Goal: Find contact information: Find contact information

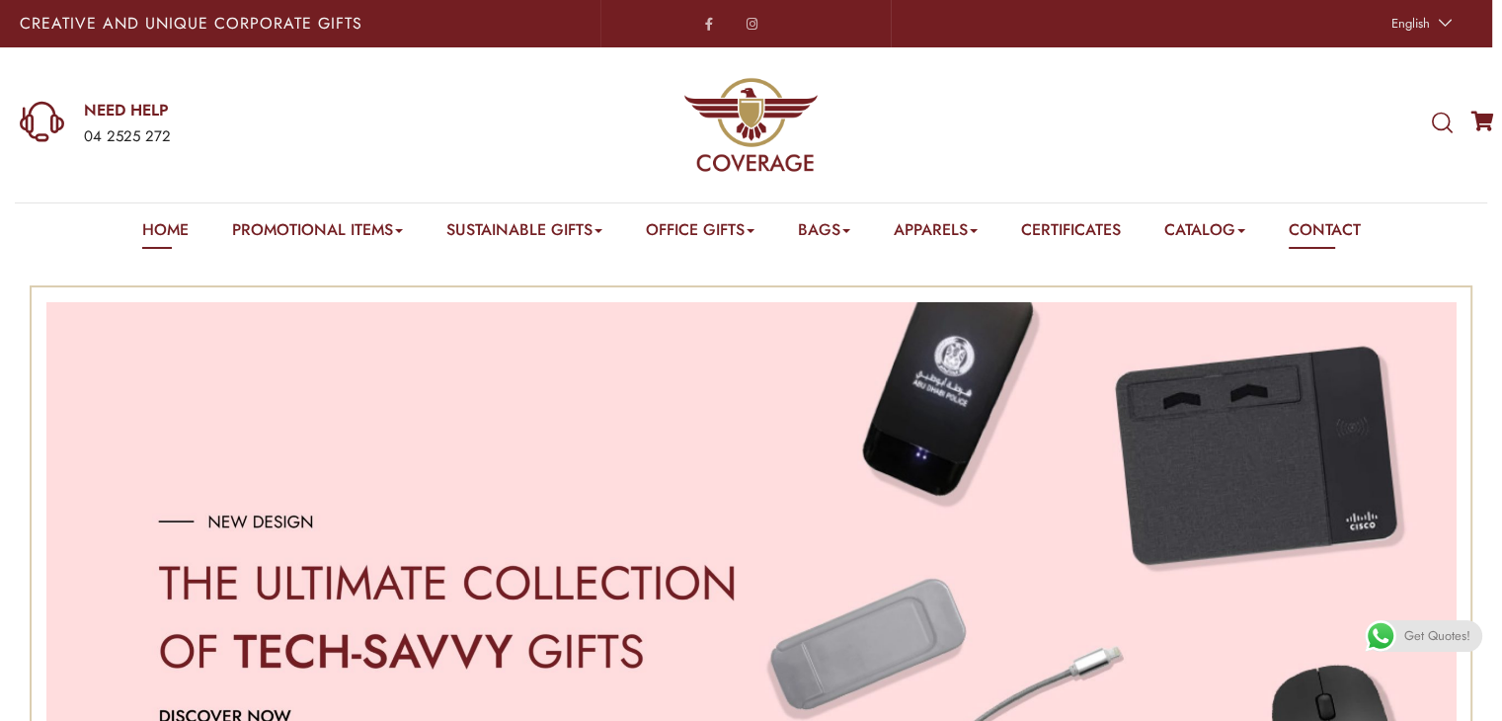
click at [1360, 230] on link "Contact" at bounding box center [1324, 233] width 72 height 31
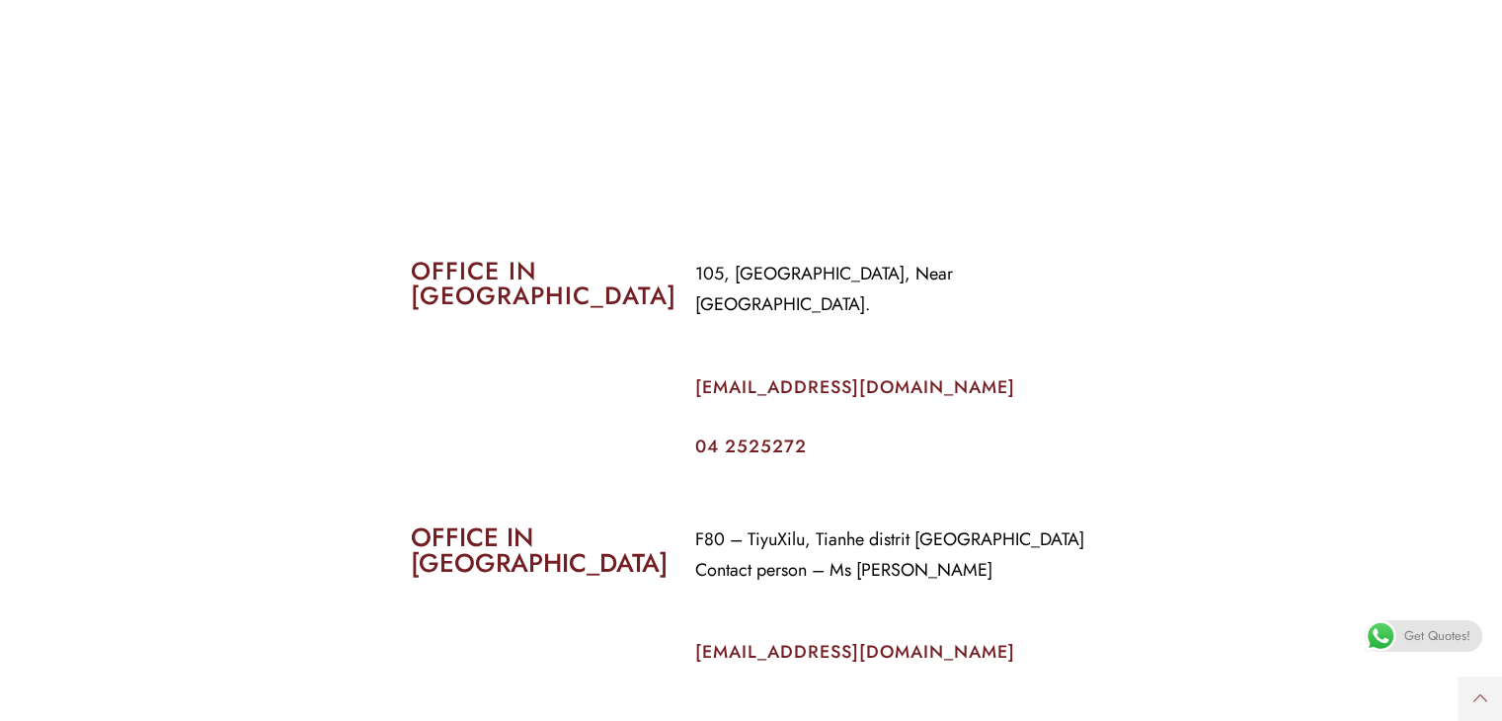
scroll to position [889, 0]
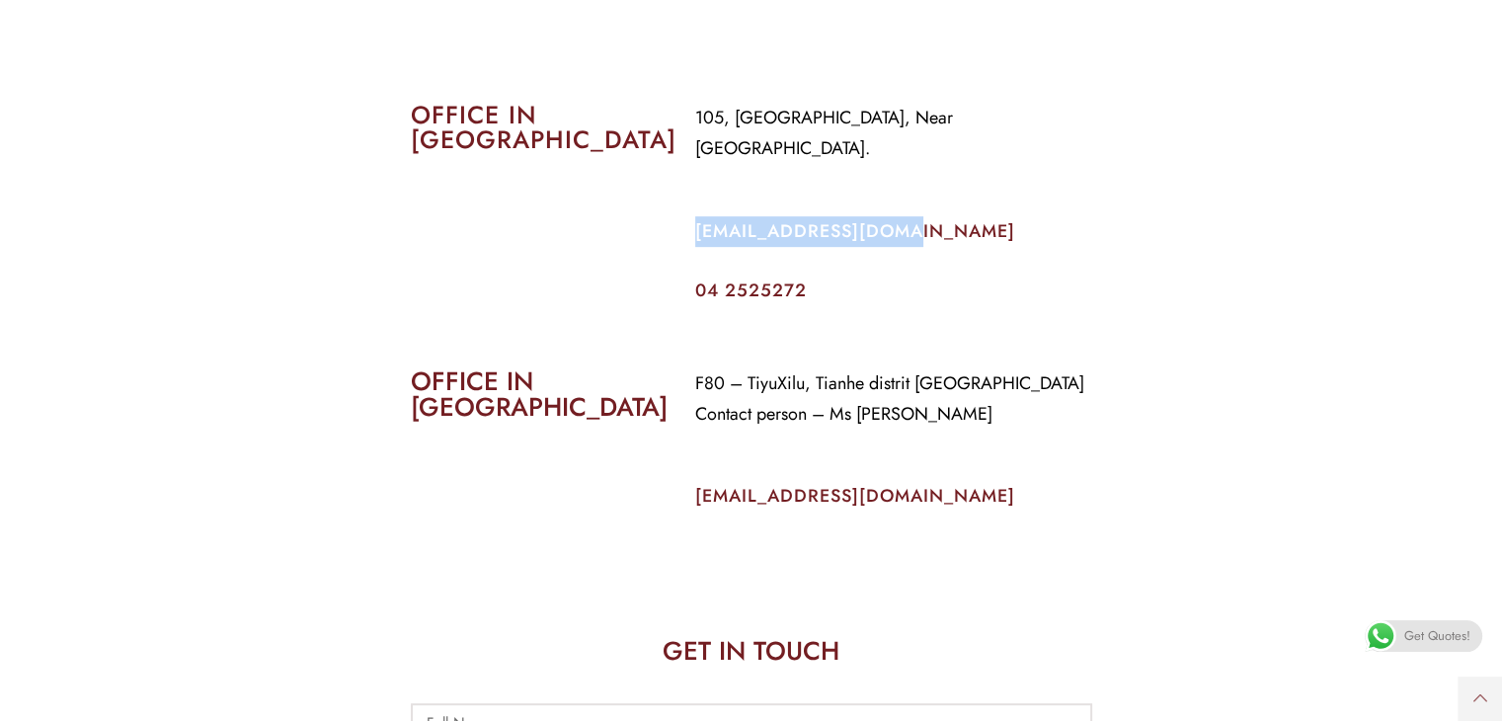
drag, startPoint x: 909, startPoint y: 208, endPoint x: 695, endPoint y: 204, distance: 214.3
click at [695, 216] on p "[EMAIL_ADDRESS][DOMAIN_NAME]" at bounding box center [893, 231] width 397 height 31
copy link "[EMAIL_ADDRESS][DOMAIN_NAME]"
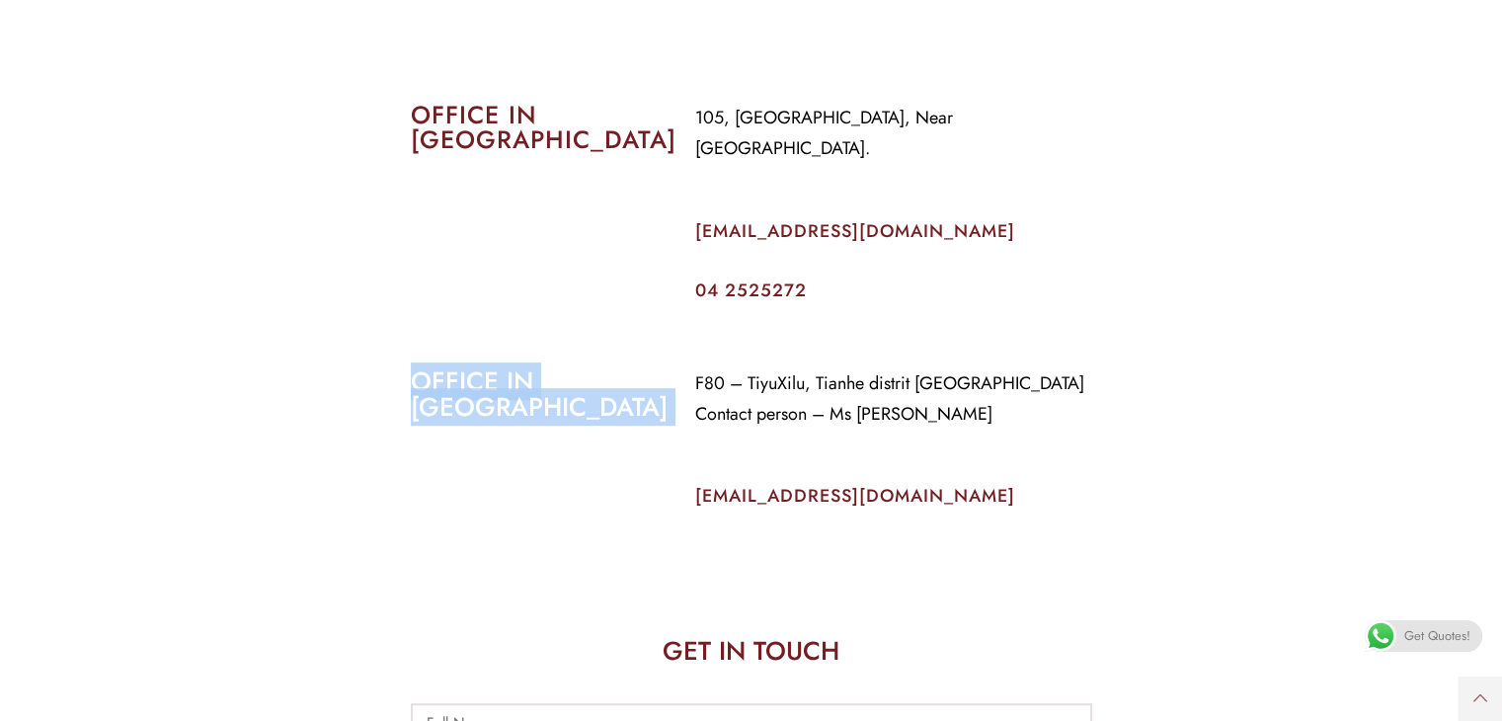
drag, startPoint x: 827, startPoint y: 249, endPoint x: 684, endPoint y: 285, distance: 147.7
click at [684, 285] on div "CONTACT US OFFICE IN [GEOGRAPHIC_DATA] 105, [GEOGRAPHIC_DATA], Near [GEOGRAPHIC…" at bounding box center [751, 337] width 1392 height 1940
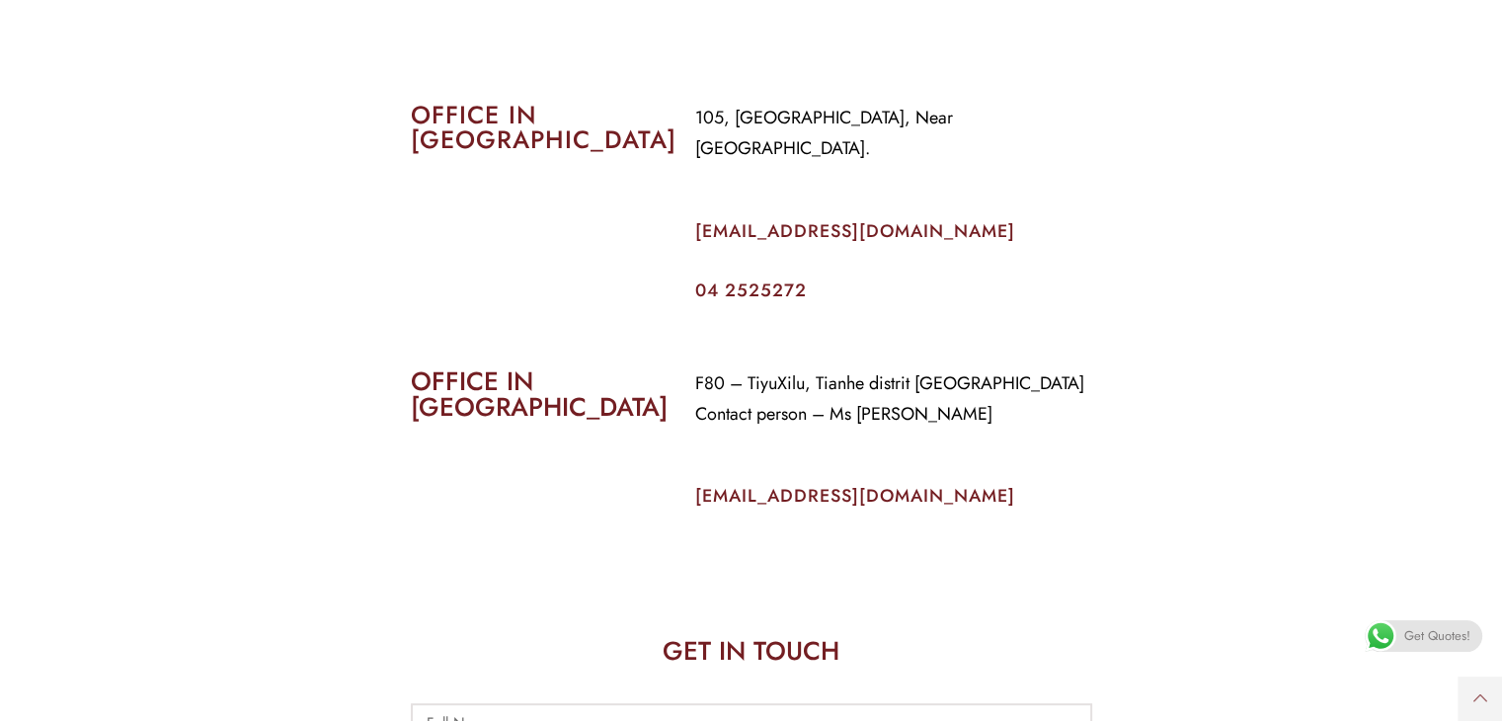
click at [841, 314] on section "OFFICE IN [GEOGRAPHIC_DATA] F80 – TiyuXilu, Tianhe distrit [GEOGRAPHIC_DATA] Co…" at bounding box center [751, 434] width 1502 height 241
drag, startPoint x: 827, startPoint y: 250, endPoint x: 681, endPoint y: 261, distance: 146.5
click at [681, 261] on div "105, [GEOGRAPHIC_DATA], Near [GEOGRAPHIC_DATA]. [EMAIL_ADDRESS][DOMAIN_NAME] 04…" at bounding box center [893, 201] width 426 height 226
copy link "04 2525272"
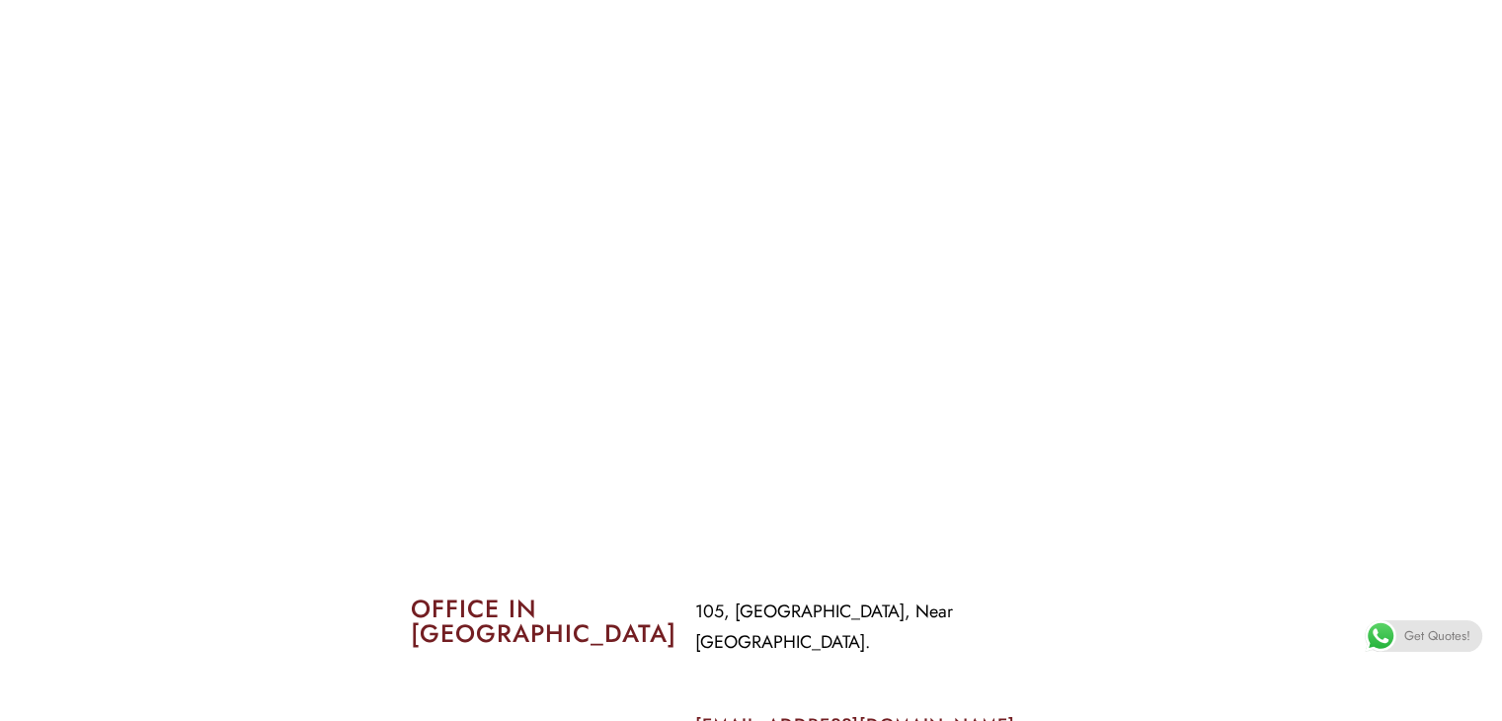
scroll to position [296, 0]
